Goal: Task Accomplishment & Management: Manage account settings

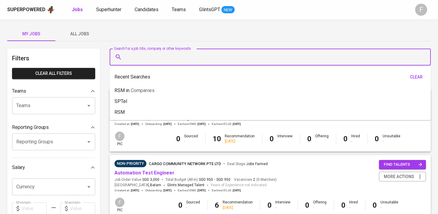
click at [204, 58] on input "Search for a job title, company or other keywords" at bounding box center [272, 56] width 295 height 11
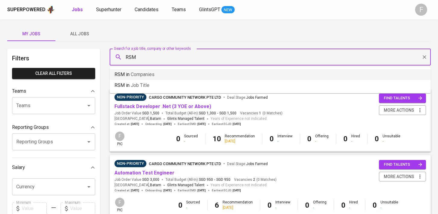
click at [166, 77] on li "RSM in Companies" at bounding box center [270, 74] width 321 height 11
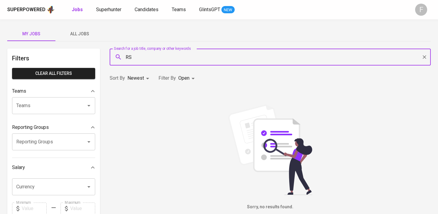
type input "R"
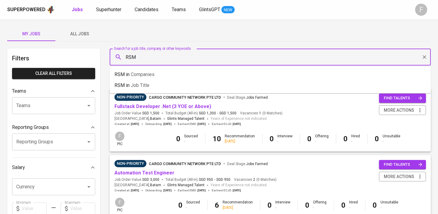
type input "RSM"
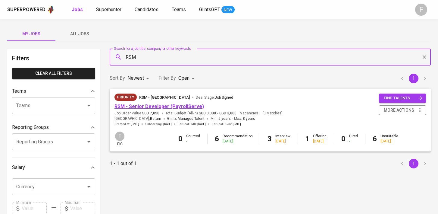
click at [179, 106] on link "RSM - Senior Developer (PayrollServe)" at bounding box center [160, 106] width 90 height 6
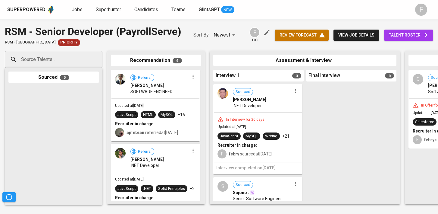
scroll to position [2, 0]
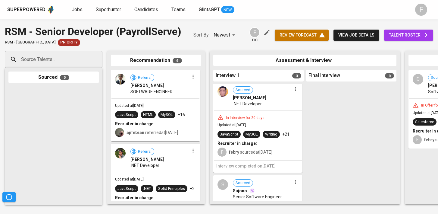
click at [294, 93] on button "button" at bounding box center [296, 89] width 8 height 8
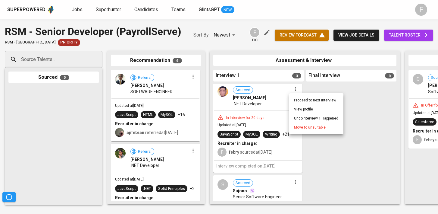
click at [298, 130] on li "Move to unsuitable" at bounding box center [316, 127] width 54 height 9
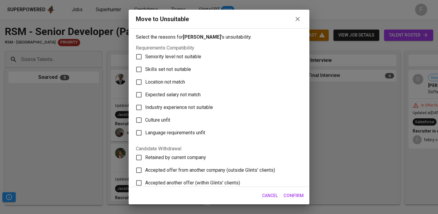
click at [175, 71] on span "Skills set not suitable" at bounding box center [168, 69] width 46 height 7
click at [145, 71] on input "Skills set not suitable" at bounding box center [139, 69] width 13 height 13
checkbox input "true"
click at [295, 194] on span "Confirm" at bounding box center [294, 195] width 20 height 8
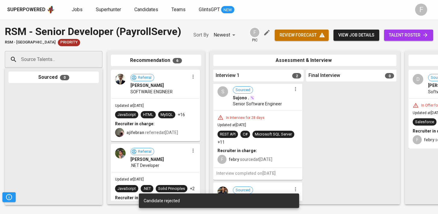
click at [293, 90] on icon "button" at bounding box center [296, 89] width 6 height 6
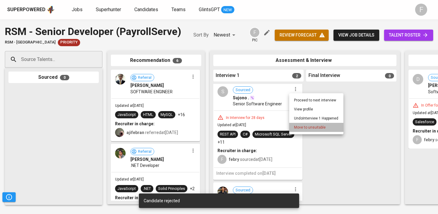
click at [303, 129] on span "Move to unsuitable" at bounding box center [310, 127] width 32 height 5
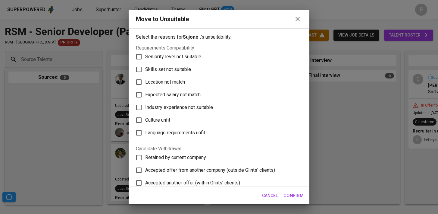
click at [170, 66] on span "Skills set not suitable" at bounding box center [168, 69] width 46 height 7
click at [145, 66] on input "Skills set not suitable" at bounding box center [139, 69] width 13 height 13
checkbox input "true"
click at [292, 195] on span "Confirm" at bounding box center [294, 195] width 20 height 8
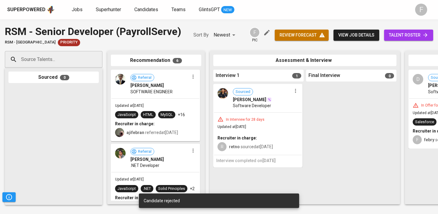
scroll to position [0, 0]
click at [294, 89] on icon "button" at bounding box center [296, 91] width 6 height 6
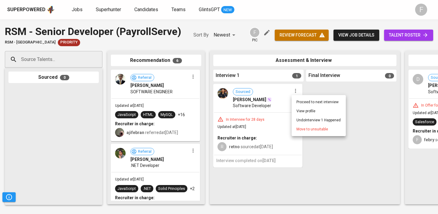
click at [303, 134] on ul "Proceed to next interview View profile Undo Interview 1 Happened Move to unsuit…" at bounding box center [319, 115] width 54 height 41
click at [313, 130] on span "Move to unsuitable" at bounding box center [313, 128] width 32 height 5
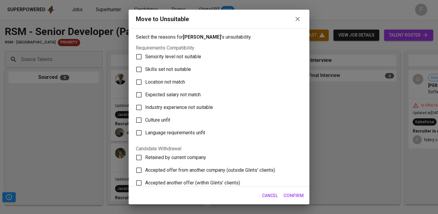
click at [167, 70] on span "Skills set not suitable" at bounding box center [168, 69] width 46 height 7
click at [145, 70] on input "Skills set not suitable" at bounding box center [139, 69] width 13 height 13
checkbox input "true"
click at [297, 198] on span "Confirm" at bounding box center [294, 195] width 20 height 8
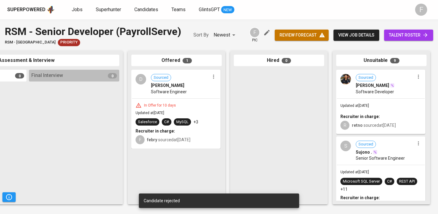
scroll to position [0, 279]
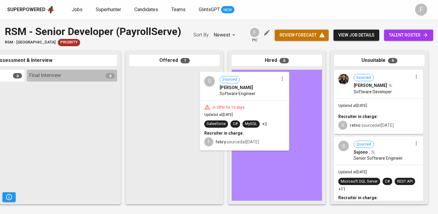
drag, startPoint x: 191, startPoint y: 103, endPoint x: 265, endPoint y: 105, distance: 74.5
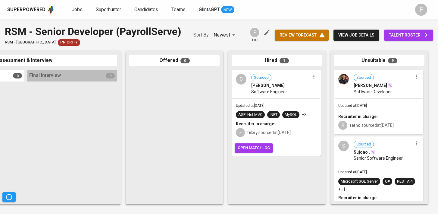
click at [262, 151] on button "open matchlog" at bounding box center [254, 147] width 38 height 9
click at [247, 152] on div "open matchlog" at bounding box center [276, 148] width 88 height 14
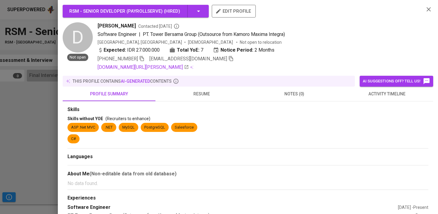
click at [429, 10] on icon "button" at bounding box center [428, 9] width 7 height 7
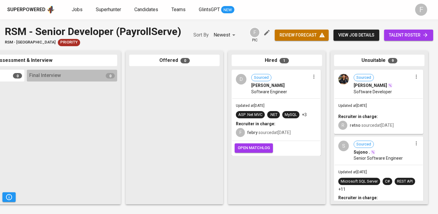
click at [254, 150] on span "open matchlog" at bounding box center [254, 147] width 32 height 7
